Goal: Use online tool/utility: Utilize a website feature to perform a specific function

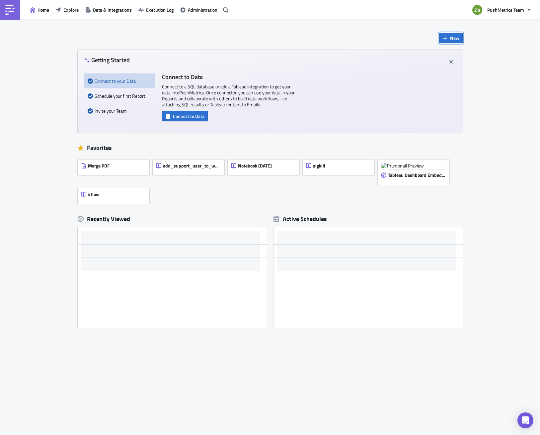
click at [445, 42] on button "New" at bounding box center [451, 38] width 24 height 10
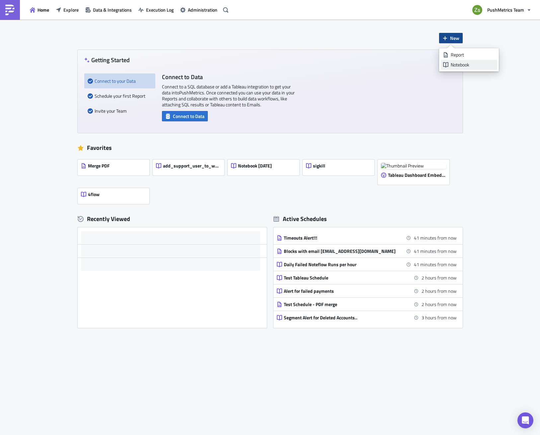
click at [461, 65] on div "Notebook" at bounding box center [473, 64] width 44 height 7
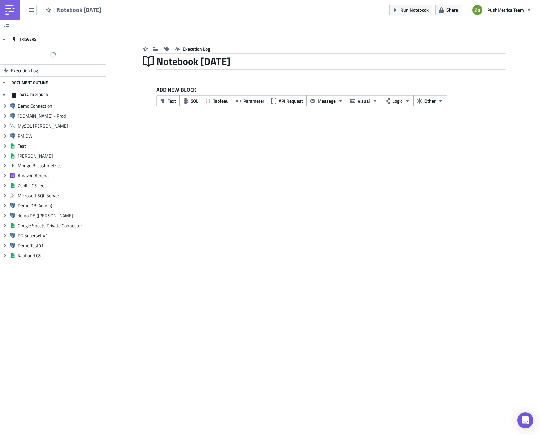
click at [202, 62] on div "Notebook [DATE]" at bounding box center [331, 61] width 350 height 15
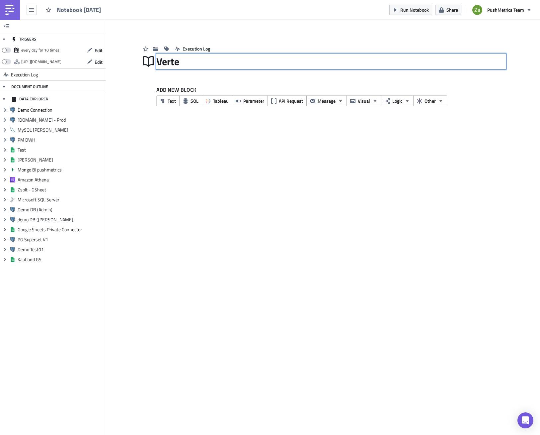
type input "Vertex"
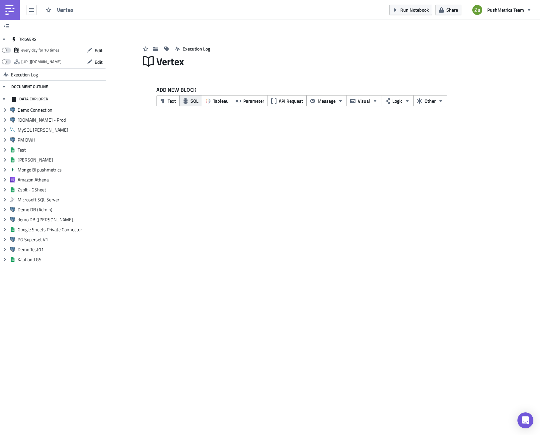
click at [197, 104] on span "SQL" at bounding box center [195, 100] width 8 height 7
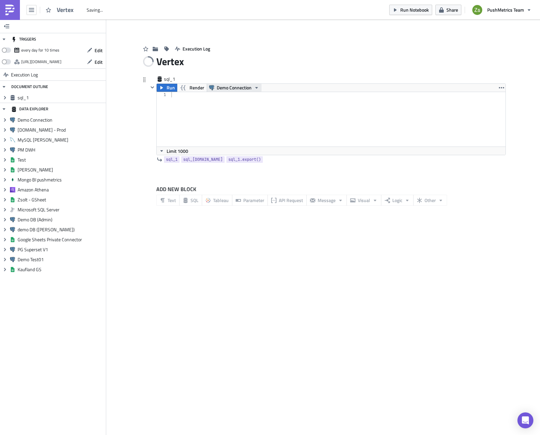
click at [226, 87] on span "Demo Connection" at bounding box center [234, 88] width 35 height 8
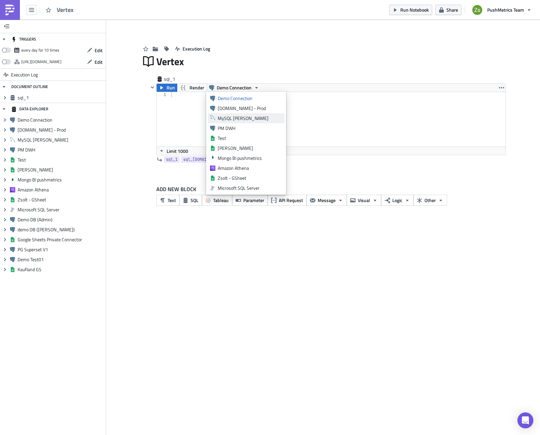
click at [253, 120] on div "MySQL [PERSON_NAME]" at bounding box center [250, 118] width 64 height 7
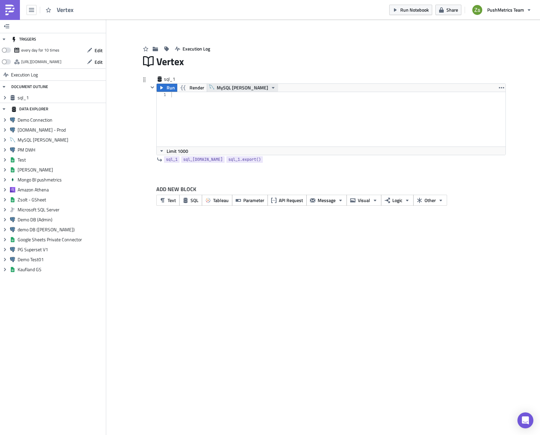
click at [244, 89] on button "MySQL [PERSON_NAME]" at bounding box center [242, 88] width 71 height 8
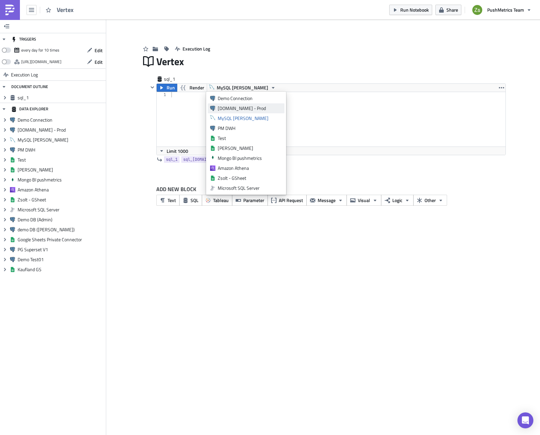
click at [241, 105] on link "[DOMAIN_NAME] - Prod" at bounding box center [246, 108] width 77 height 10
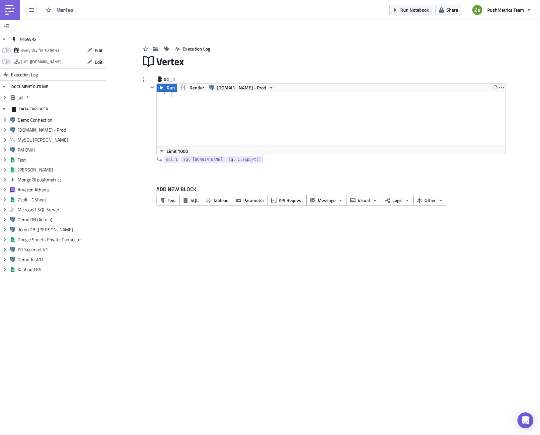
click at [234, 118] on div at bounding box center [338, 124] width 336 height 65
type textarea "where created_on > '[DATE]T00:00:00'"
paste textarea "to_char(created_on, 'YYYY-MM-DD')"
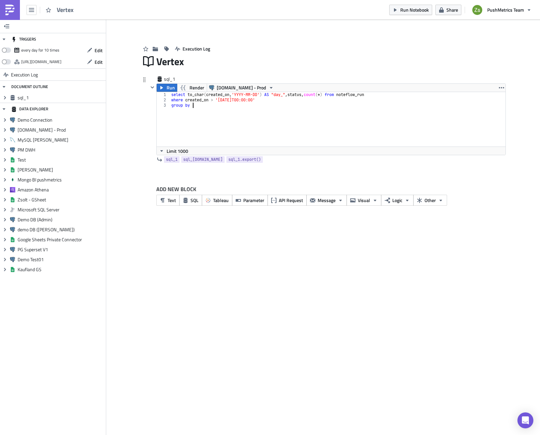
type textarea "group by to_char(created_on, 'YYYY-MM-DD')"
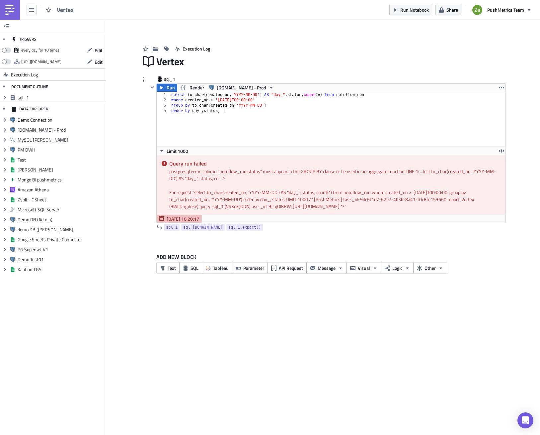
click at [277, 109] on div "select to_char ( created_on , 'YYYY-MM-DD' ) AS "day_" , status , count ( * ) f…" at bounding box center [338, 124] width 336 height 65
click at [277, 106] on div "select to_char ( created_on , 'YYYY-MM-DD' ) AS "day_" , status , count ( * ) f…" at bounding box center [338, 124] width 336 height 65
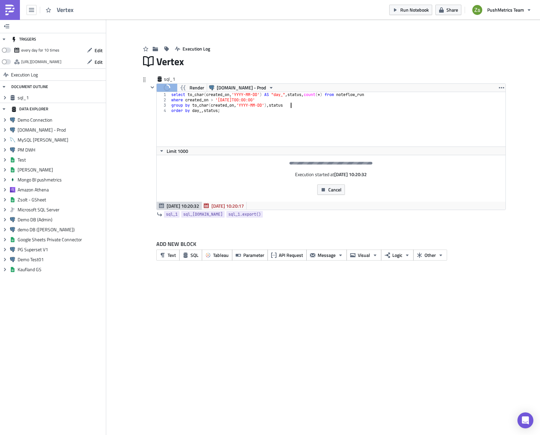
click at [315, 95] on div "select to_char ( created_on , 'YYYY-MM-DD' ) AS "day_" , status , count ( * ) f…" at bounding box center [338, 124] width 336 height 65
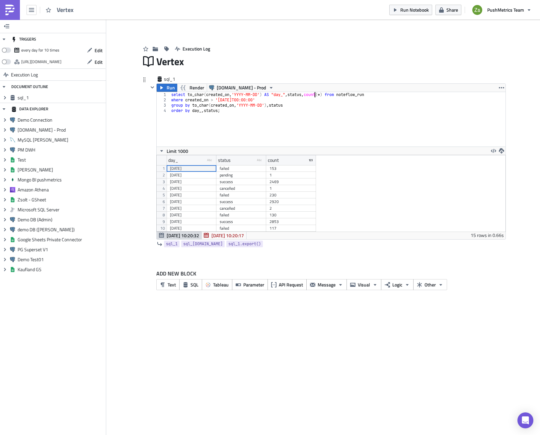
scroll to position [76, 349]
click at [336, 95] on div "select to_char ( created_on , 'YYYY-MM-DD' ) AS "day_" , status , count ( * ) f…" at bounding box center [338, 124] width 336 height 65
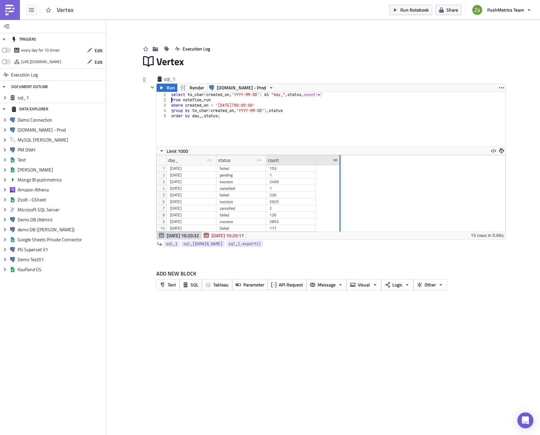
drag, startPoint x: 315, startPoint y: 158, endPoint x: 340, endPoint y: 161, distance: 24.8
click at [340, 161] on div at bounding box center [340, 160] width 1 height 10
drag, startPoint x: 202, startPoint y: 169, endPoint x: 272, endPoint y: 169, distance: 70.4
click at [272, 165] on div "[DATE] failed 153 [DATE] pending 1 [DATE] success 2469 [DATE] cancelled 1 [DATE…" at bounding box center [254, 165] width 174 height 0
drag, startPoint x: 196, startPoint y: 195, endPoint x: 281, endPoint y: 198, distance: 84.4
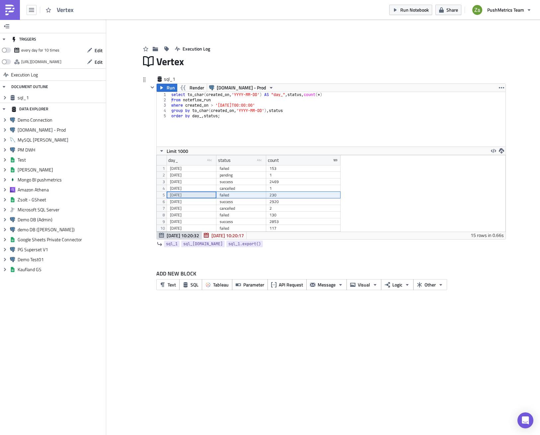
click at [281, 165] on div "[DATE] failed 153 [DATE] pending 1 [DATE] success 2469 [DATE] cancelled 1 [DATE…" at bounding box center [254, 165] width 174 height 0
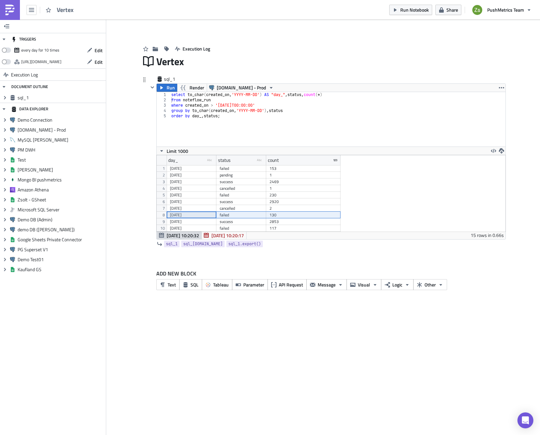
drag, startPoint x: 213, startPoint y: 216, endPoint x: 286, endPoint y: 216, distance: 73.4
click at [286, 165] on div "[DATE] failed 153 [DATE] pending 1 [DATE] success 2469 [DATE] cancelled 1 [DATE…" at bounding box center [254, 165] width 174 height 0
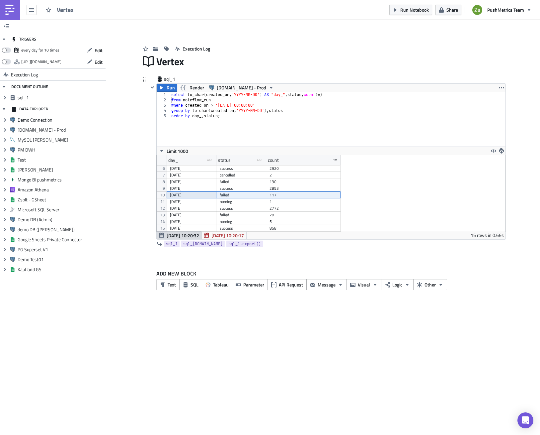
drag, startPoint x: 195, startPoint y: 196, endPoint x: 287, endPoint y: 197, distance: 92.0
click at [287, 132] on div "[DATE] success 2469 [DATE] cancelled 1 [DATE] failed 230 [DATE] success 2920 [D…" at bounding box center [254, 132] width 174 height 0
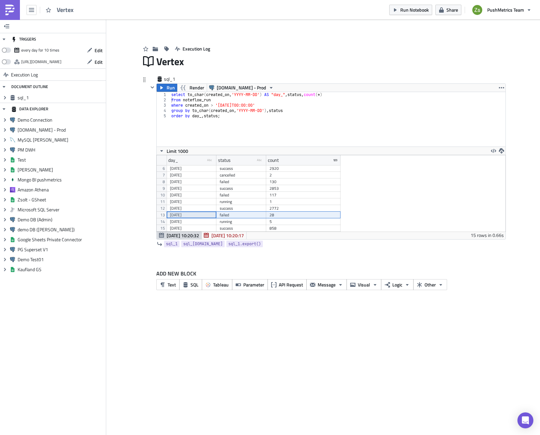
drag, startPoint x: 198, startPoint y: 214, endPoint x: 286, endPoint y: 214, distance: 88.3
click at [286, 132] on div "[DATE] success 2469 [DATE] cancelled 1 [DATE] failed 230 [DATE] success 2920 [D…" at bounding box center [254, 132] width 174 height 0
type textarea "order by day_, status;"
click at [331, 113] on div "select to_char ( created_on , 'YYYY-MM-DD' ) AS "day_" , status , count ( * ) f…" at bounding box center [338, 124] width 336 height 65
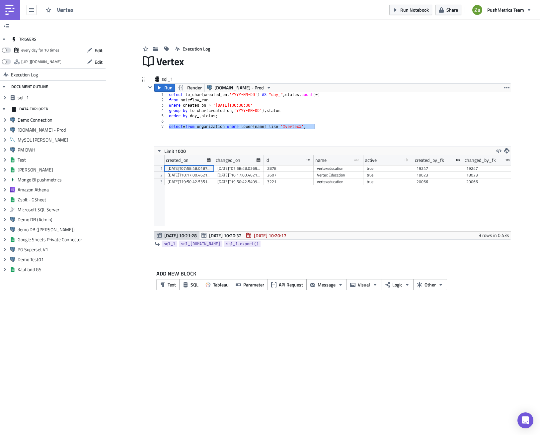
scroll to position [76, 357]
click at [324, 143] on div "select to_char ( created_on , 'YYYY-MM-DD' ) AS "day_" , status , count ( * ) f…" at bounding box center [339, 119] width 343 height 54
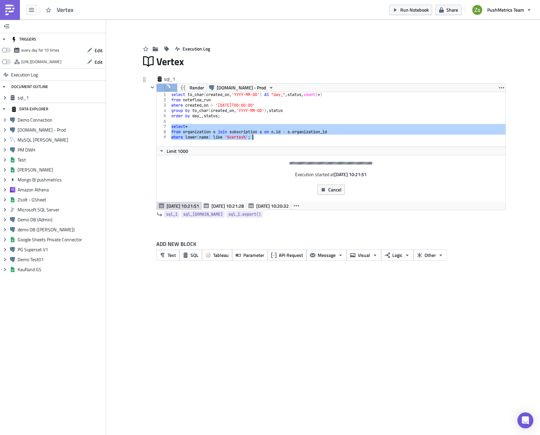
click at [200, 136] on div "select to_char ( created_on , 'YYYY-MM-DD' ) AS "day_" , status , count ( * ) f…" at bounding box center [337, 119] width 335 height 54
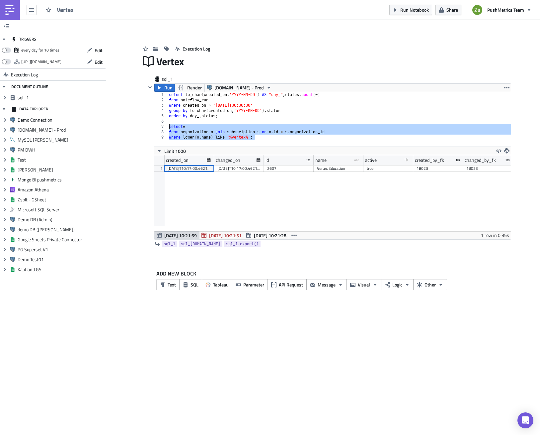
scroll to position [76, 357]
click at [281, 169] on div "2607" at bounding box center [288, 168] width 43 height 7
click at [316, 138] on div "select to_char ( created_on , 'YYYY-MM-DD' ) AS "day_" , status , count ( * ) f…" at bounding box center [339, 119] width 343 height 54
type textarea "where lower([DOMAIN_NAME]) like '%vertex%';"
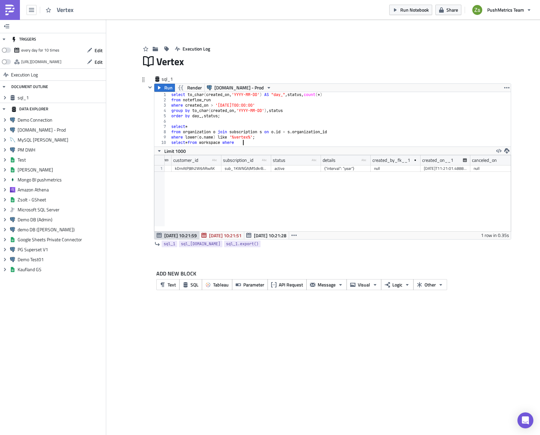
type textarea "select * from workspace where"
click at [253, 170] on div "sub_1KWNGAJM5dkrBLlidCA6nFNt" at bounding box center [246, 168] width 43 height 7
click at [202, 168] on div "kDmAtPJ8h2W6ARwAK" at bounding box center [196, 168] width 43 height 7
